Goal: Navigation & Orientation: Find specific page/section

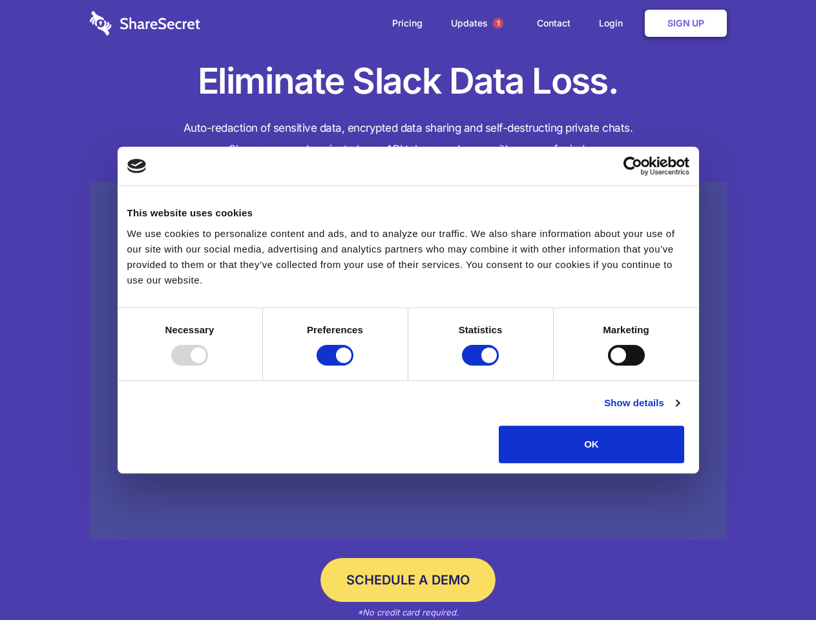
click at [208, 366] on div at bounding box center [189, 355] width 37 height 21
click at [353, 366] on input "Preferences" at bounding box center [335, 355] width 37 height 21
checkbox input "false"
click at [482, 366] on input "Statistics" at bounding box center [480, 355] width 37 height 21
checkbox input "false"
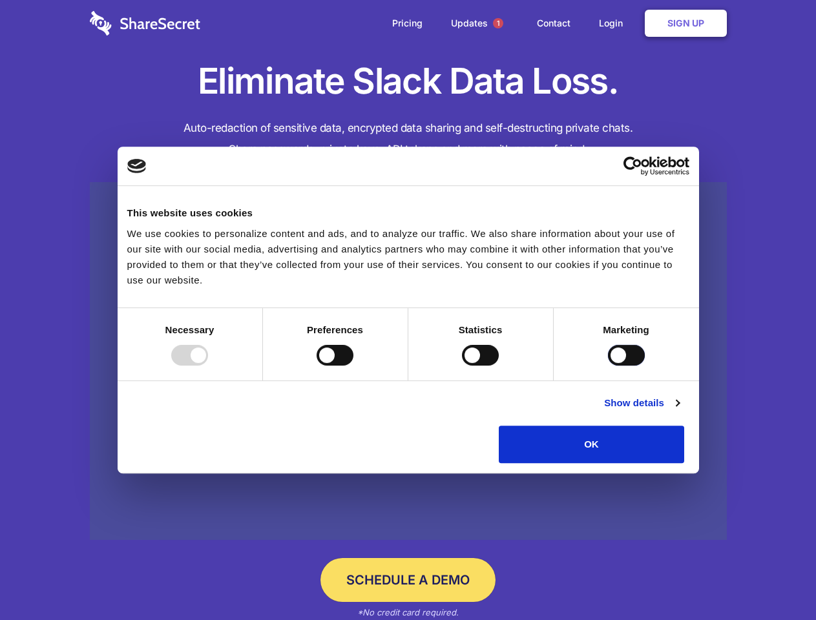
click at [608, 366] on input "Marketing" at bounding box center [626, 355] width 37 height 21
checkbox input "true"
click at [679, 411] on link "Show details" at bounding box center [641, 403] width 75 height 16
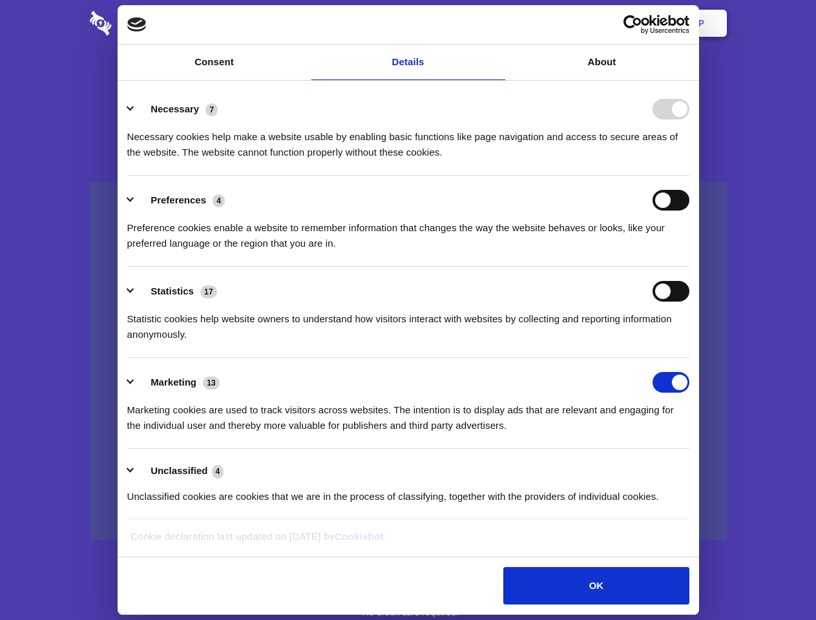
click at [689, 176] on li "Necessary 7 Necessary cookies help make a website usable by enabling basic func…" at bounding box center [408, 130] width 562 height 91
click at [497, 23] on span "1" at bounding box center [498, 23] width 10 height 10
